Goal: Information Seeking & Learning: Learn about a topic

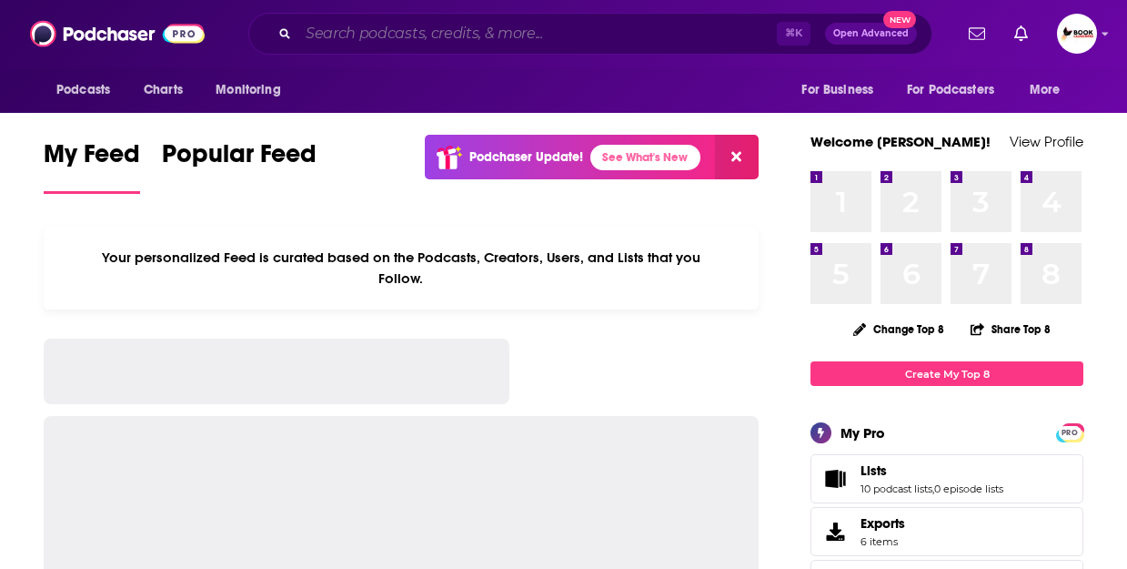
click at [700, 39] on input "Search podcasts, credits, & more..." at bounding box center [537, 33] width 479 height 29
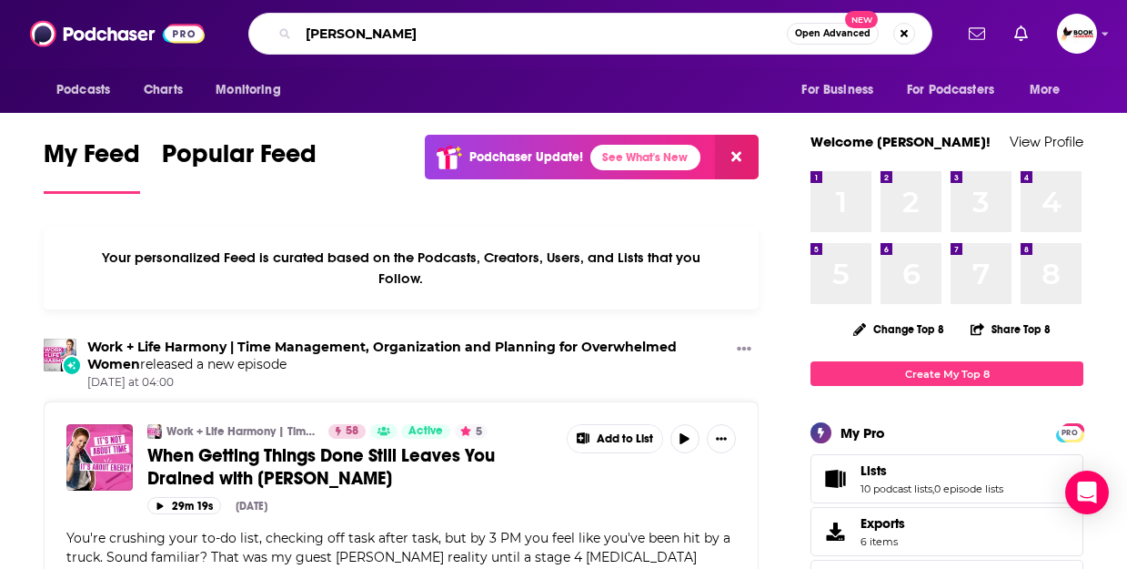
type input "[PERSON_NAME]"
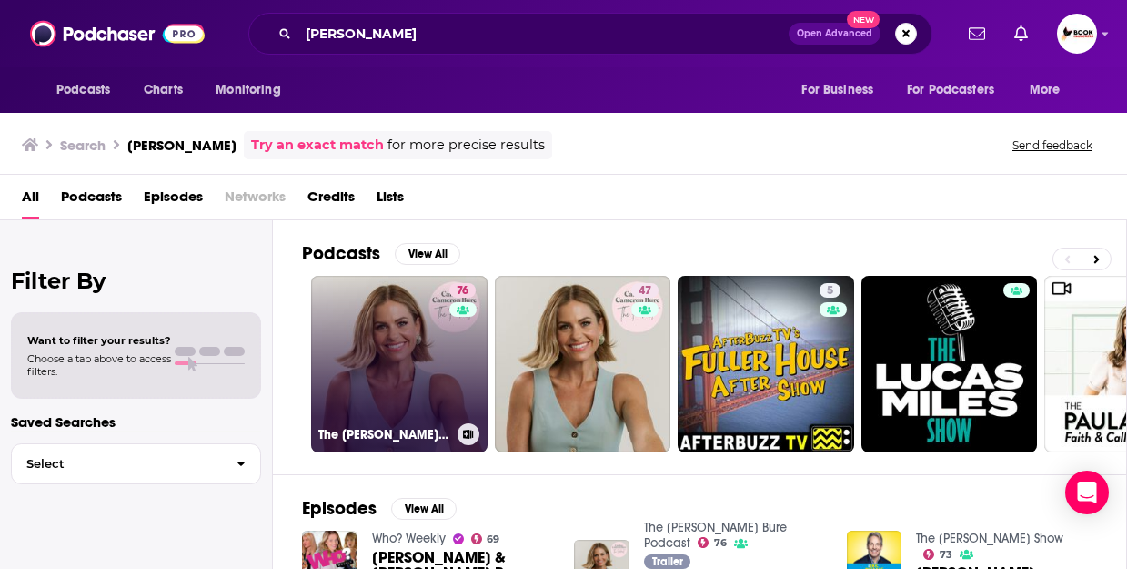
click at [385, 326] on link "76 The [PERSON_NAME] Bure Podcast" at bounding box center [399, 364] width 176 height 176
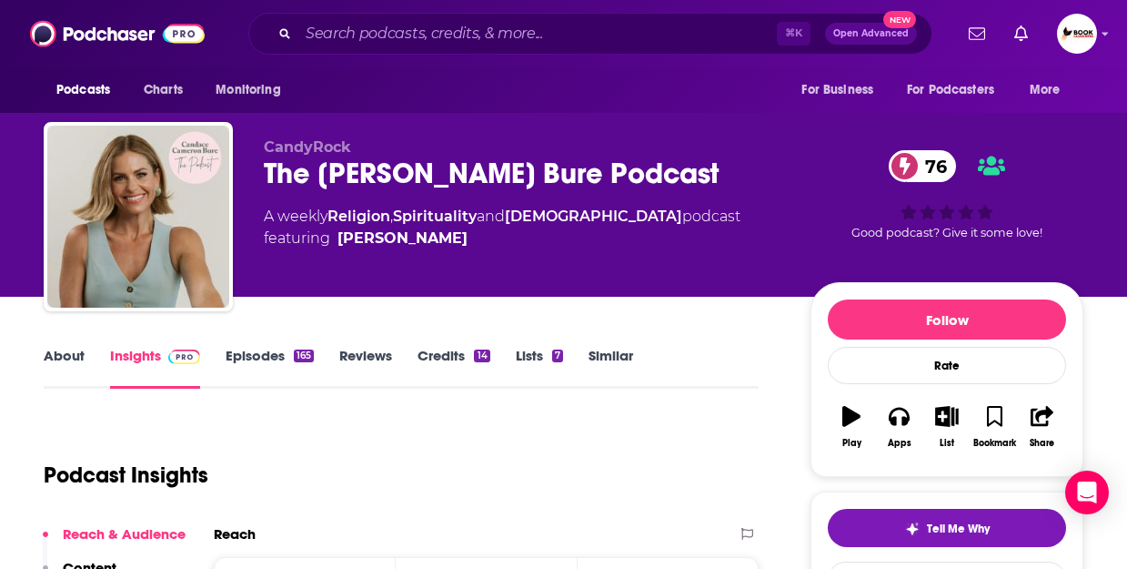
click at [136, 358] on link "Insights" at bounding box center [155, 368] width 90 height 42
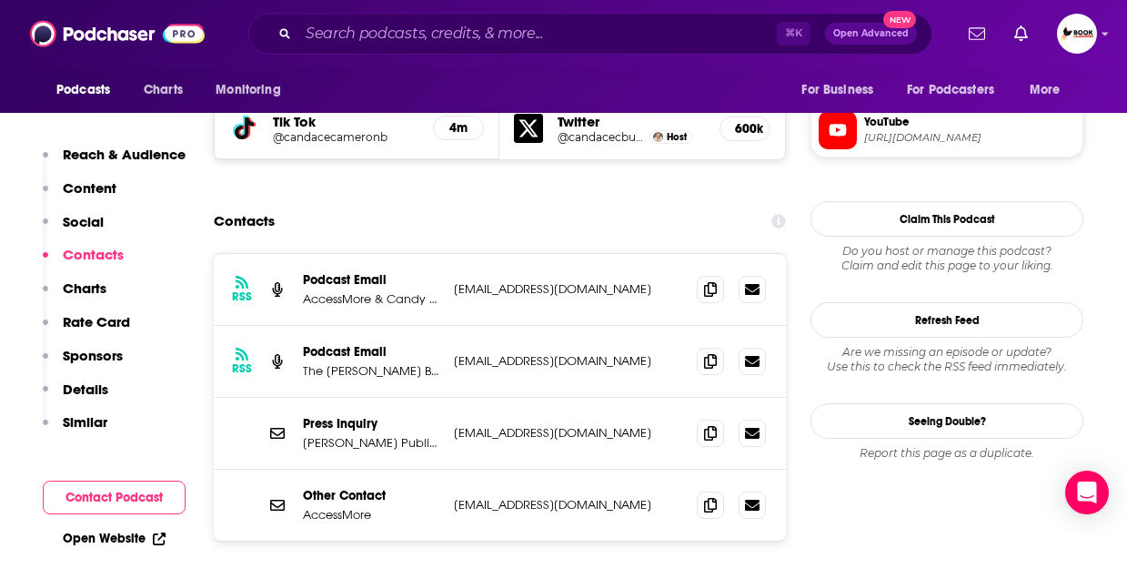
scroll to position [1768, 0]
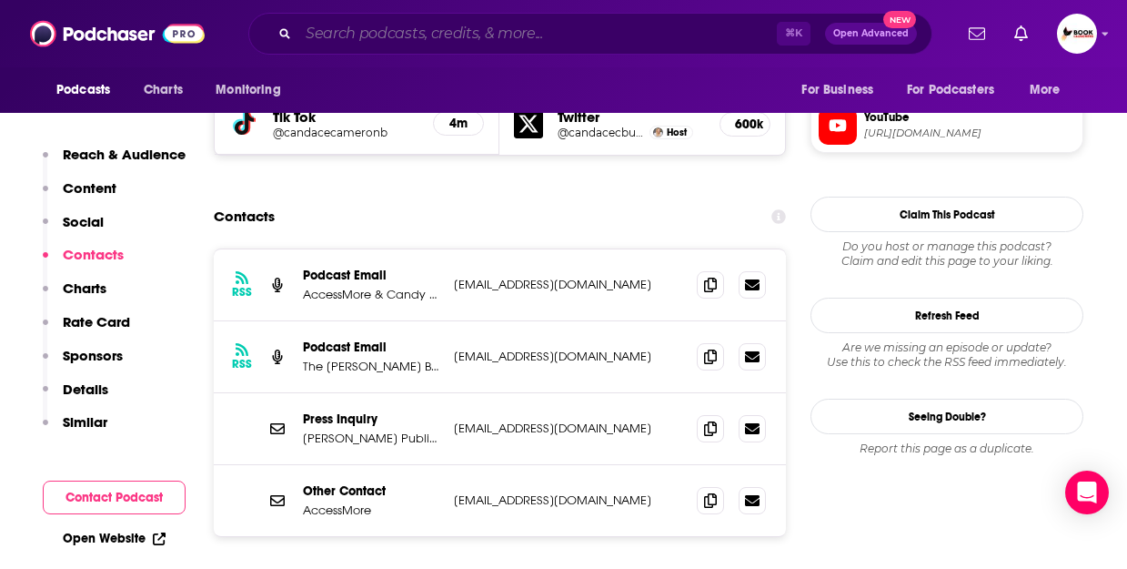
click at [460, 32] on input "Search podcasts, credits, & more..." at bounding box center [537, 33] width 479 height 29
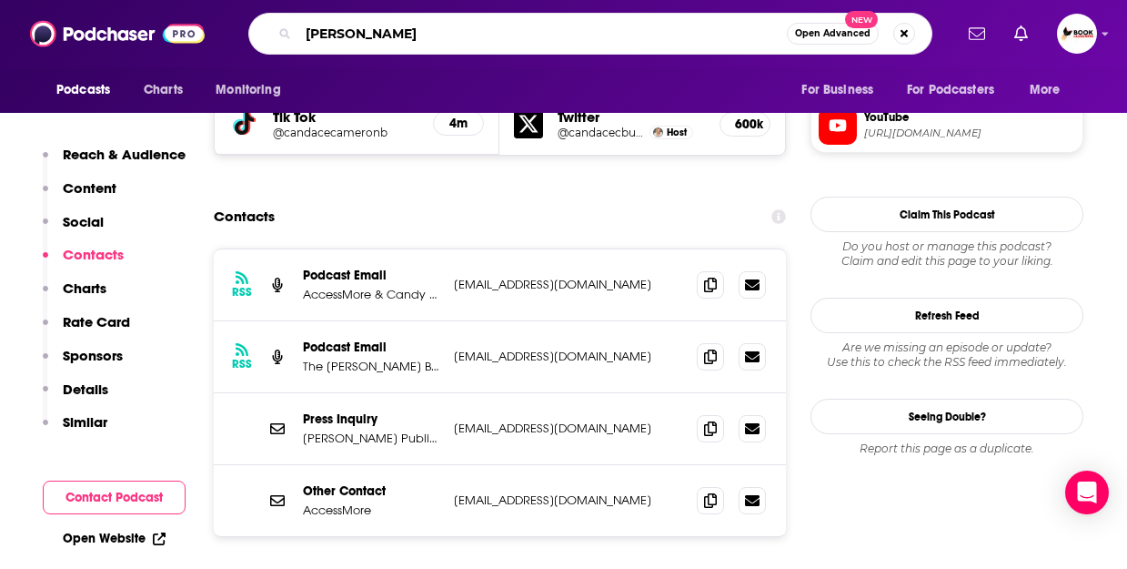
type input "[PERSON_NAME]"
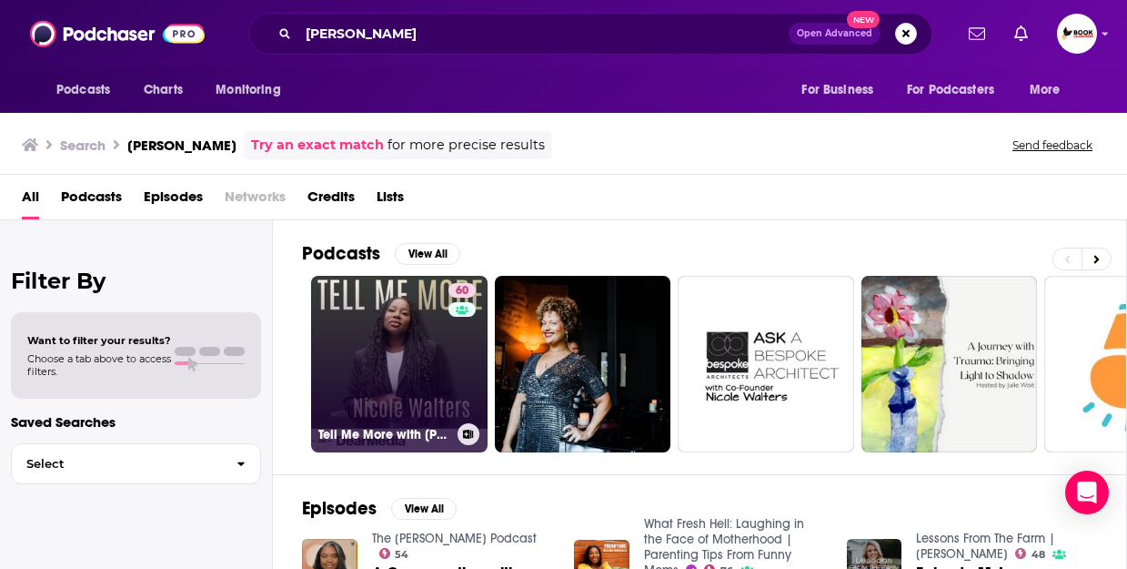
click at [367, 344] on link "60 Tell Me More with [PERSON_NAME]" at bounding box center [399, 364] width 176 height 176
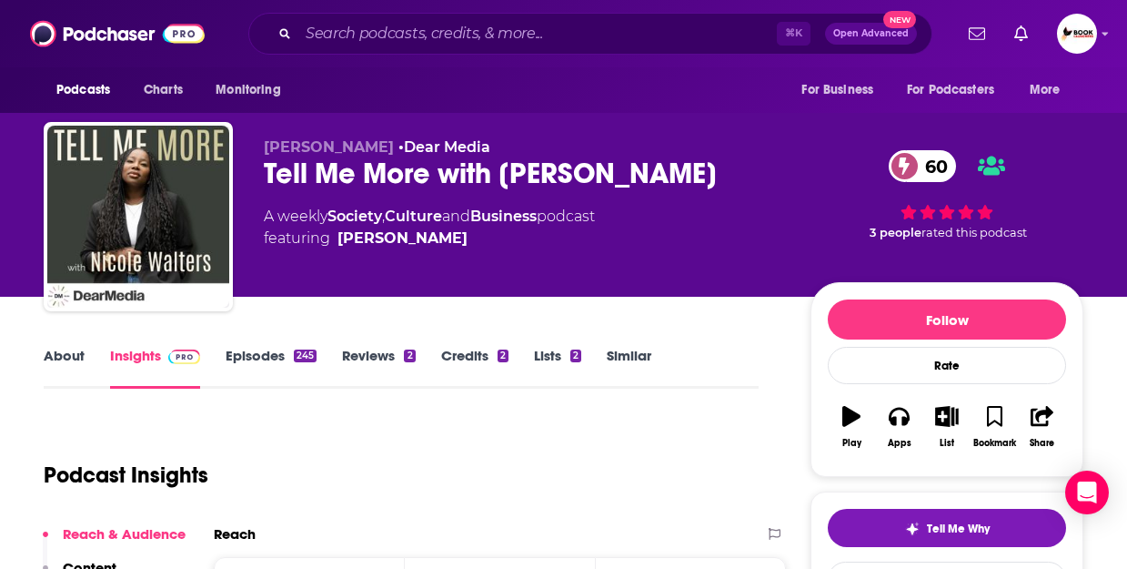
click at [150, 360] on link "Insights" at bounding box center [155, 368] width 90 height 42
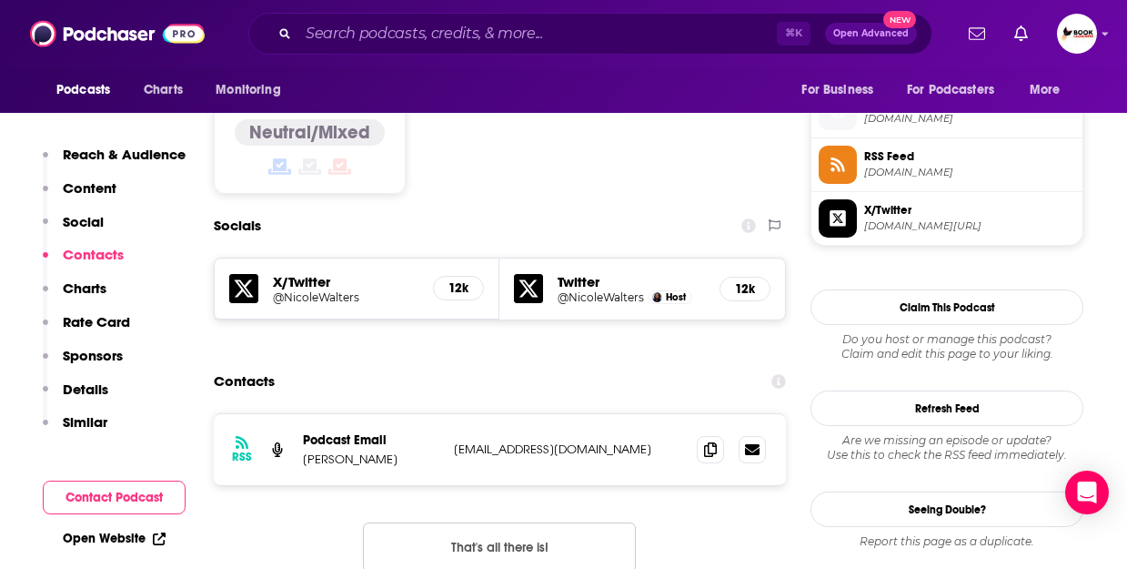
scroll to position [1464, 0]
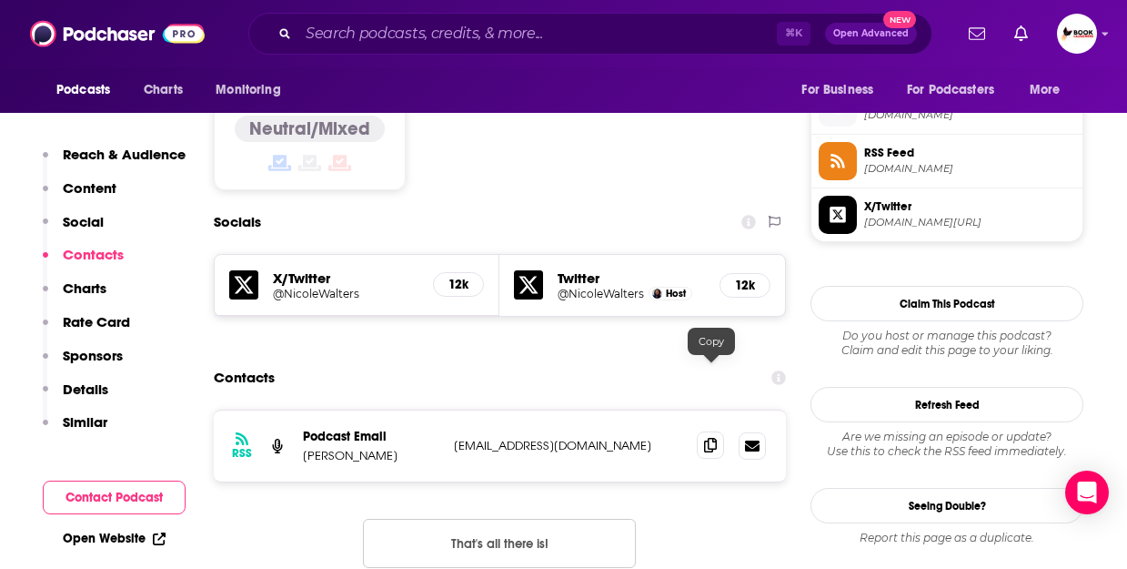
click at [710, 438] on icon at bounding box center [710, 445] width 13 height 15
click at [440, 37] on input "Search podcasts, credits, & more..." at bounding box center [537, 33] width 479 height 29
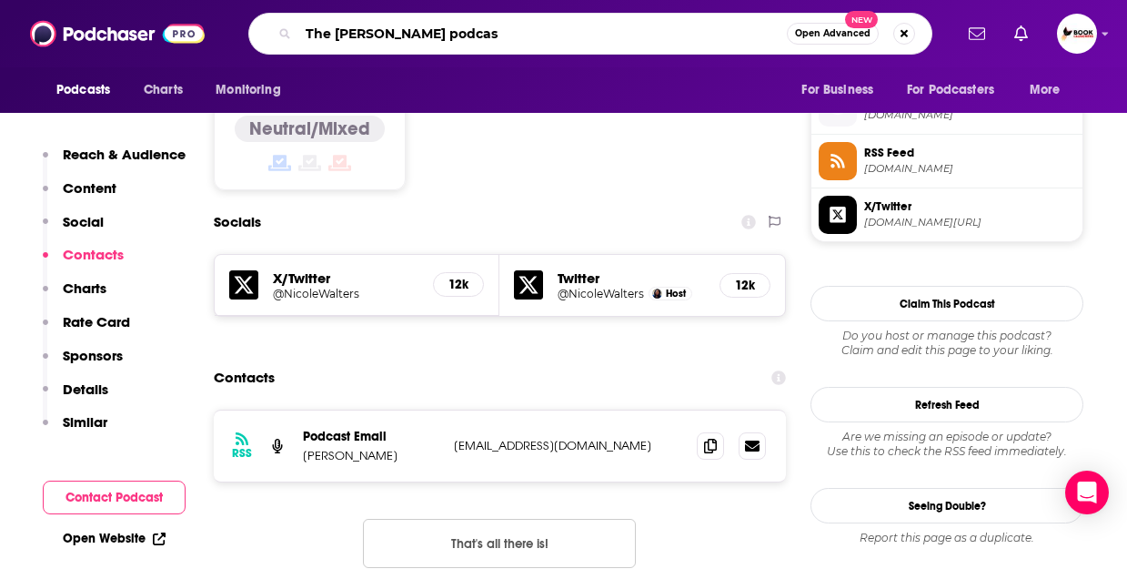
type input "The [PERSON_NAME] podcast"
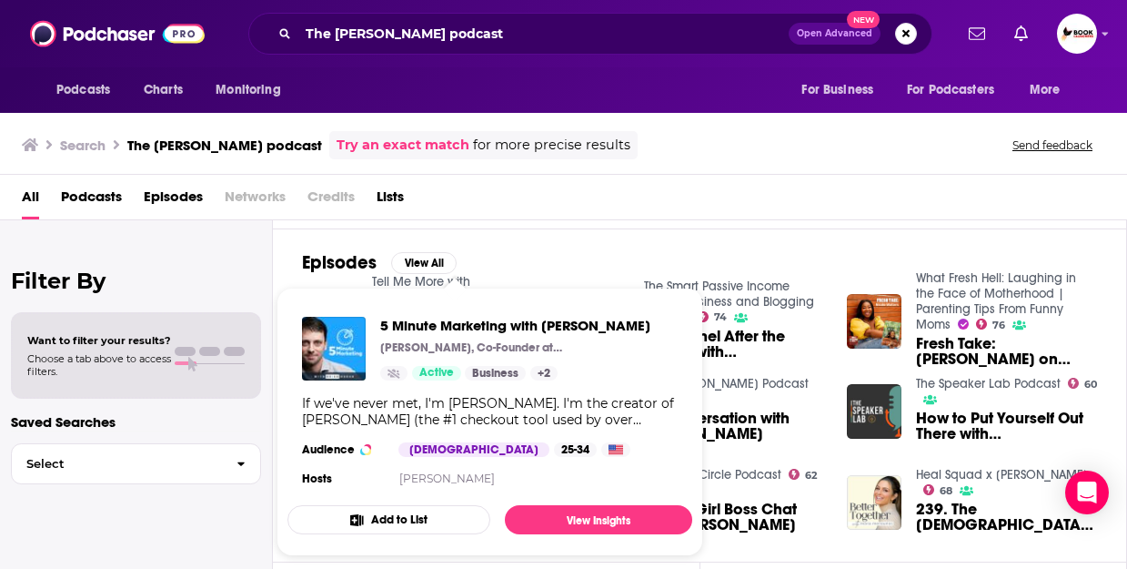
scroll to position [245, 0]
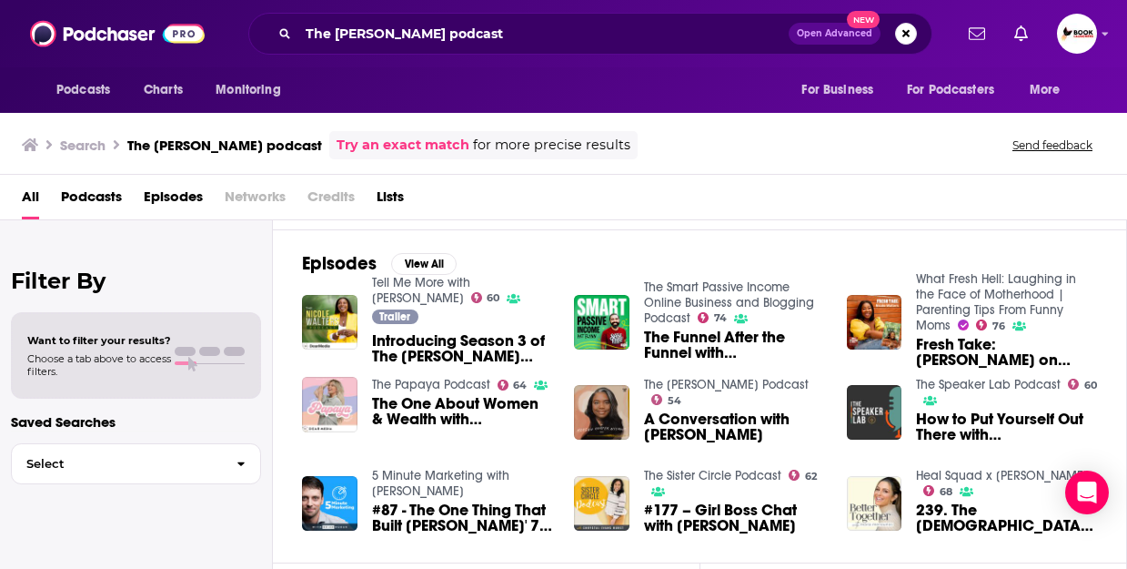
click at [597, 224] on div "Podcasts View All 60 6" at bounding box center [714, 102] width 825 height 254
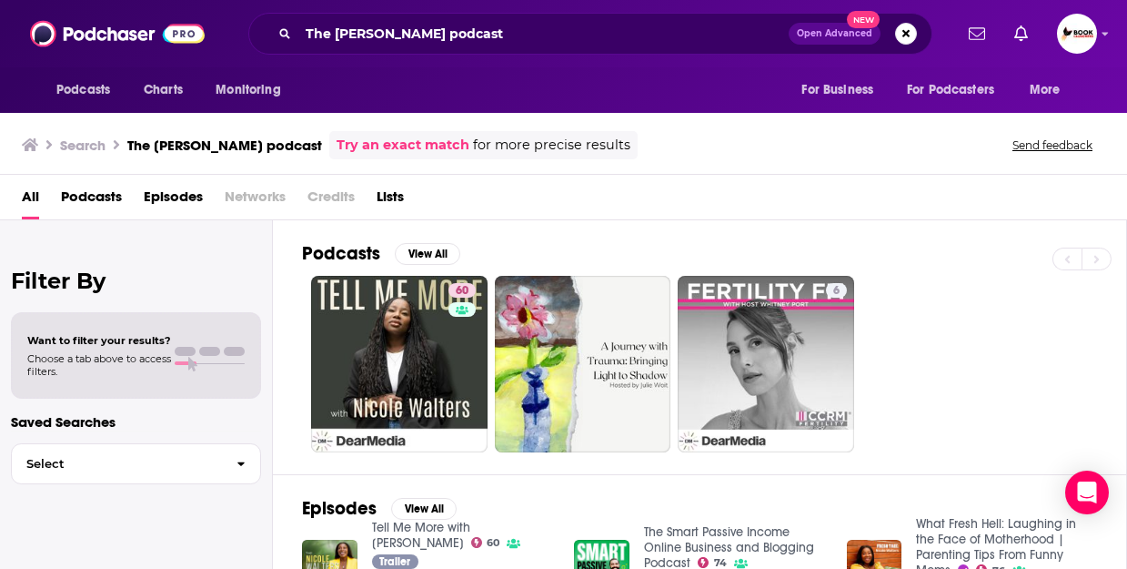
scroll to position [0, 0]
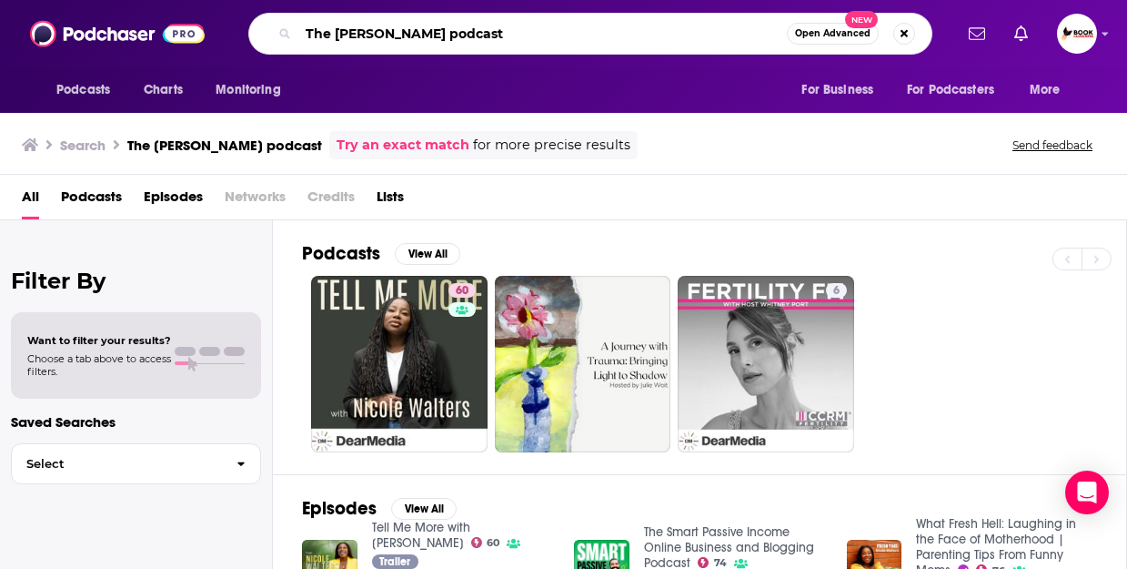
drag, startPoint x: 494, startPoint y: 38, endPoint x: 289, endPoint y: 35, distance: 204.7
click at [289, 35] on div "The [PERSON_NAME] podcast Open Advanced New" at bounding box center [590, 34] width 684 height 42
type input "[PERSON_NAME]"
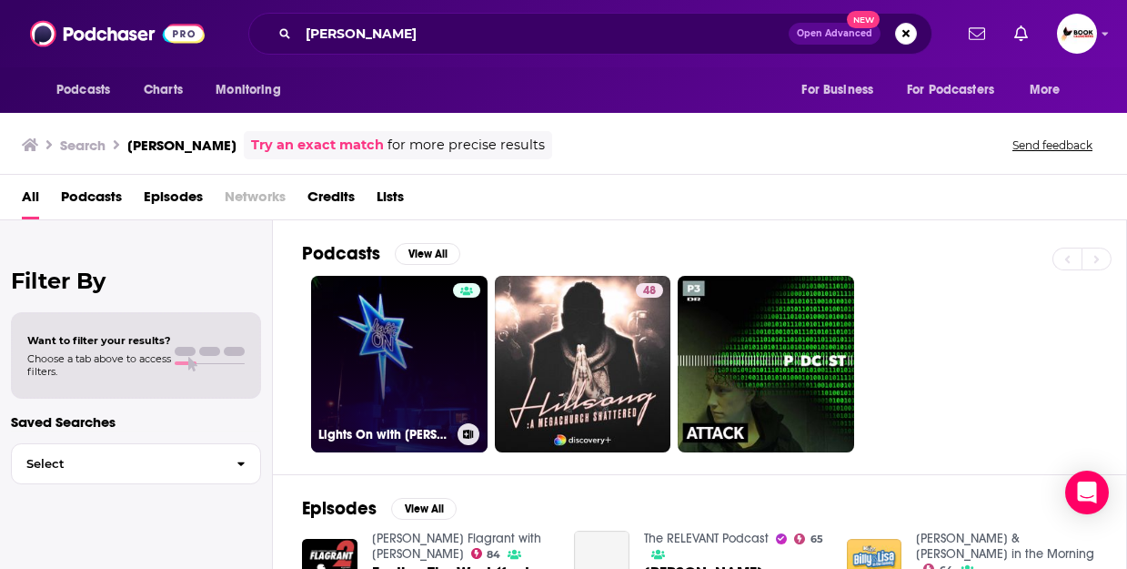
click at [382, 368] on link "Lights On with [PERSON_NAME]" at bounding box center [399, 364] width 176 height 176
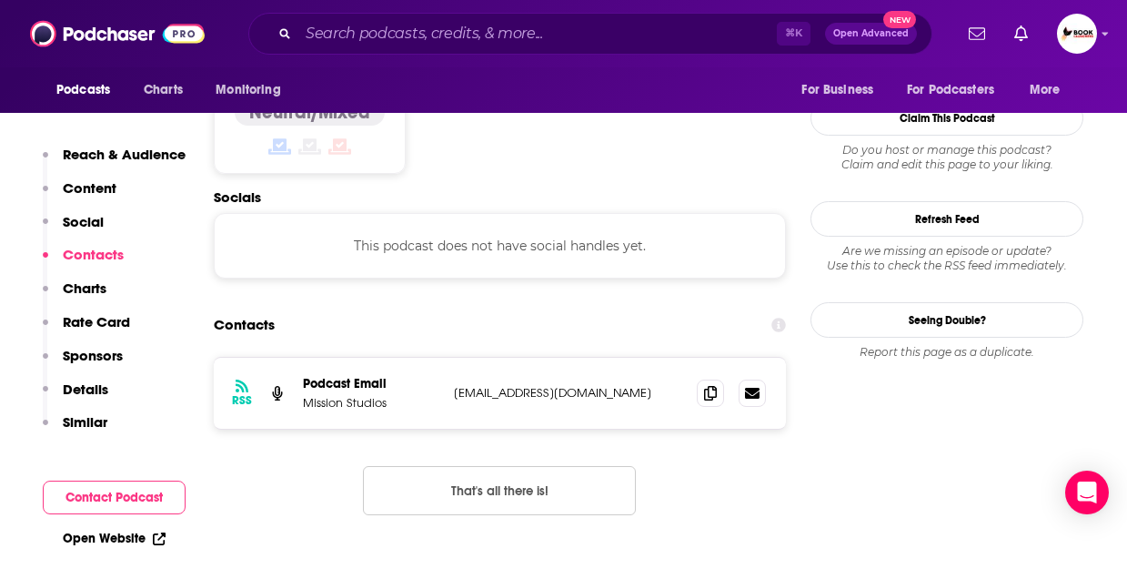
scroll to position [1598, 0]
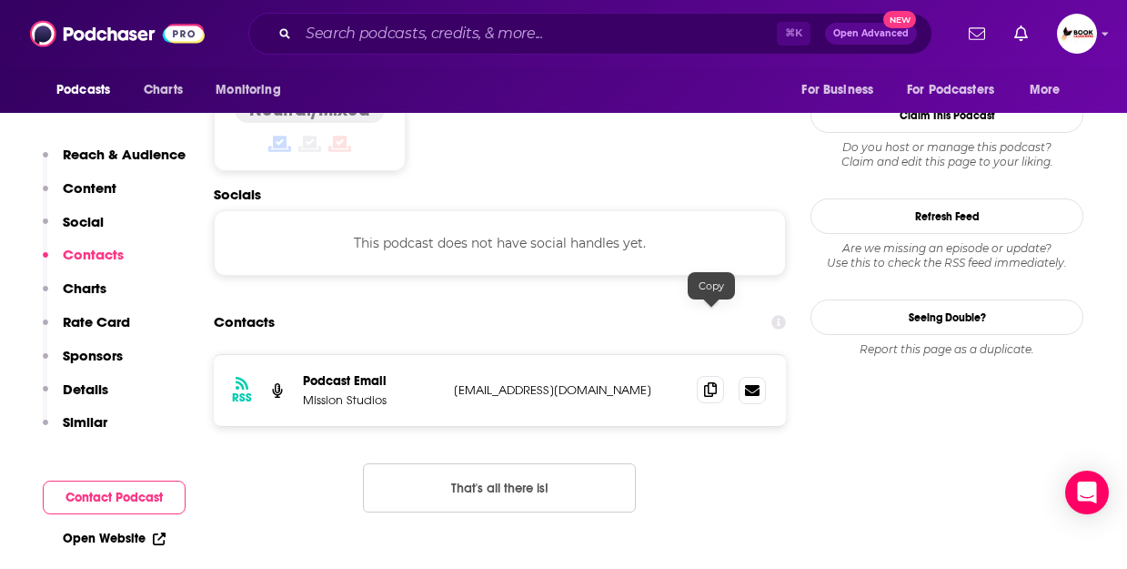
click at [712, 382] on icon at bounding box center [710, 389] width 13 height 15
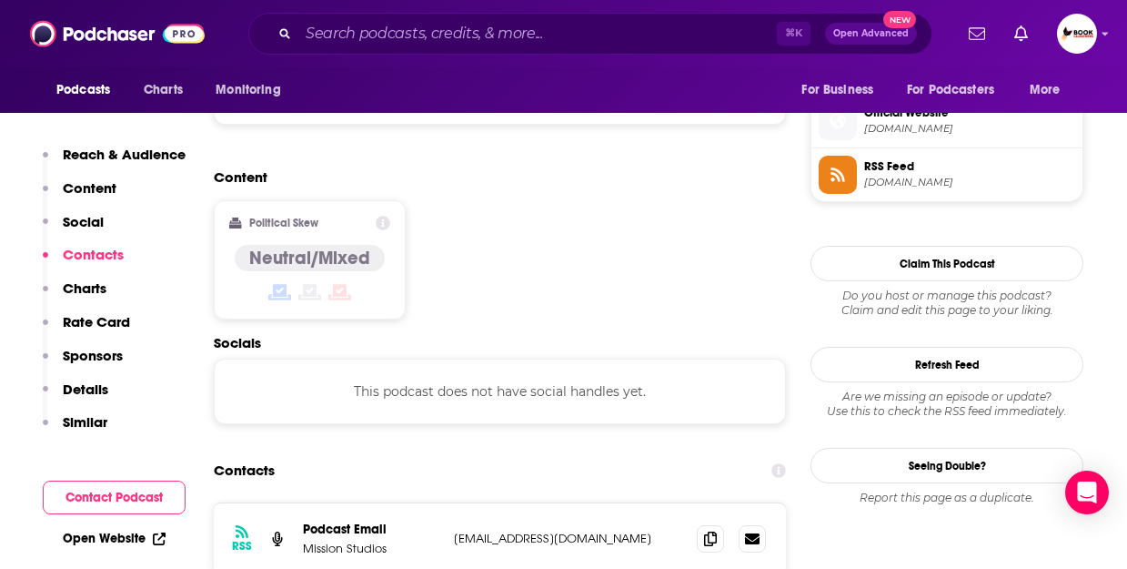
scroll to position [1443, 0]
